Goal: Information Seeking & Learning: Understand process/instructions

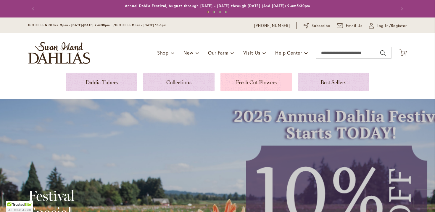
click at [246, 81] on link at bounding box center [255, 81] width 71 height 19
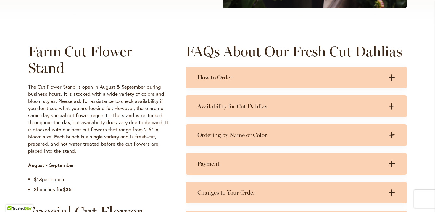
scroll to position [260, 0]
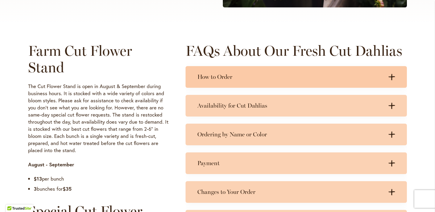
click at [217, 78] on h3 "How to Order" at bounding box center [290, 76] width 186 height 7
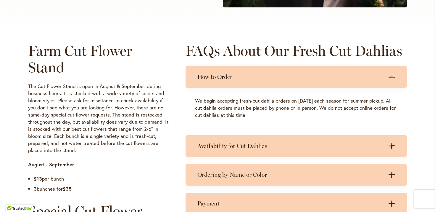
click at [217, 78] on h3 "How to Order" at bounding box center [290, 76] width 186 height 7
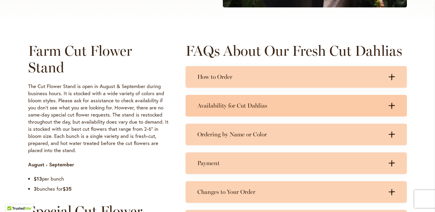
click at [222, 107] on h3 "Availability for Cut Dahlias" at bounding box center [290, 105] width 186 height 7
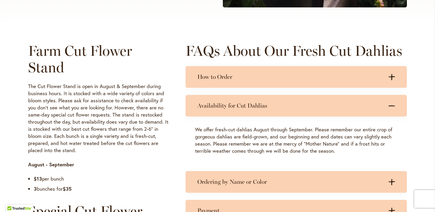
click at [222, 107] on h3 "Availability for Cut Dahlias" at bounding box center [290, 105] width 186 height 7
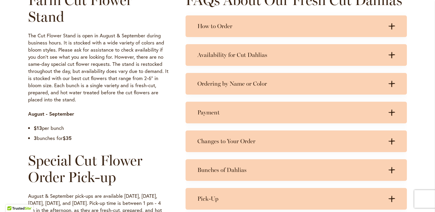
scroll to position [309, 0]
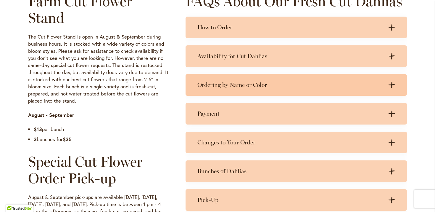
click at [263, 89] on div "Ordering by Name or Color .cls-1 { fill: #3c2616; stroke-width: 0px; } .cls-1 {…" at bounding box center [296, 85] width 221 height 22
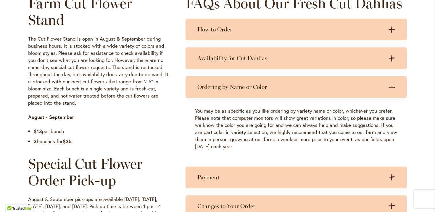
scroll to position [308, 0]
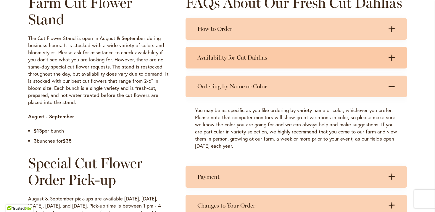
click at [264, 60] on h3 "Availability for Cut Dahlias" at bounding box center [290, 57] width 186 height 7
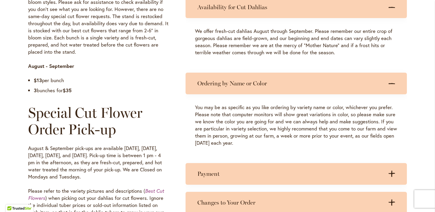
scroll to position [342, 0]
